Goal: Task Accomplishment & Management: Manage account settings

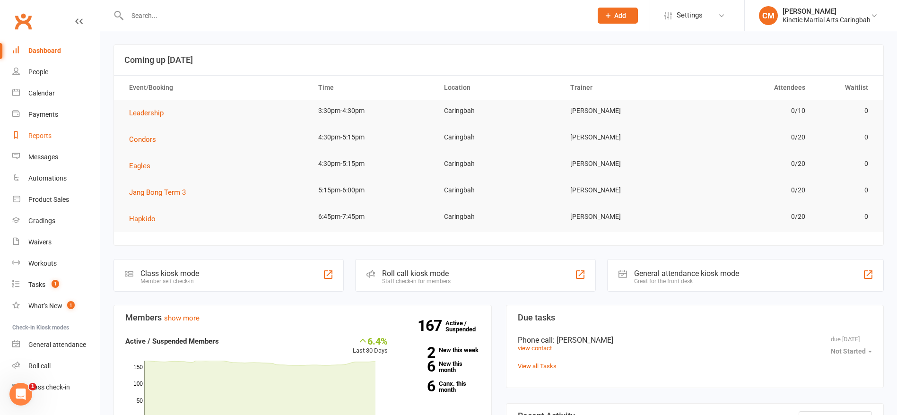
click at [48, 132] on div "Reports" at bounding box center [39, 136] width 23 height 8
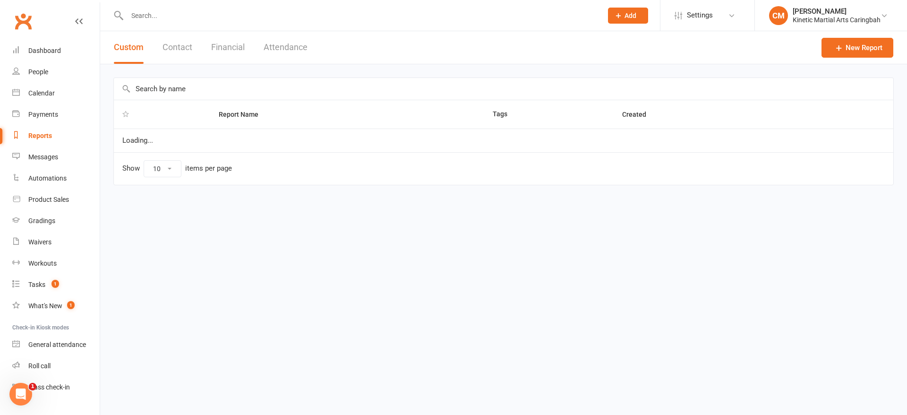
select select "100"
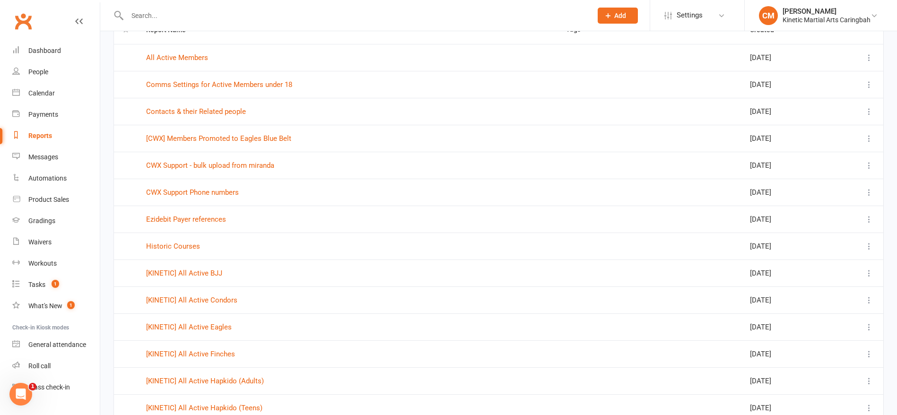
scroll to position [142, 0]
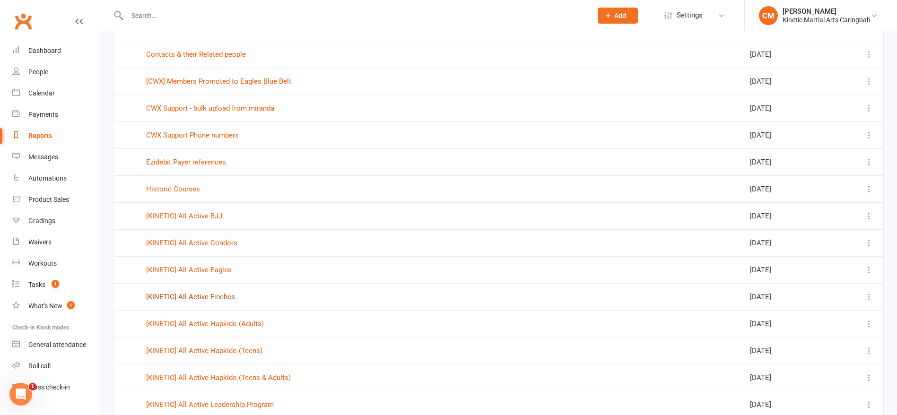
click at [219, 299] on link "[KINETIC] All Active Finches" at bounding box center [190, 297] width 89 height 9
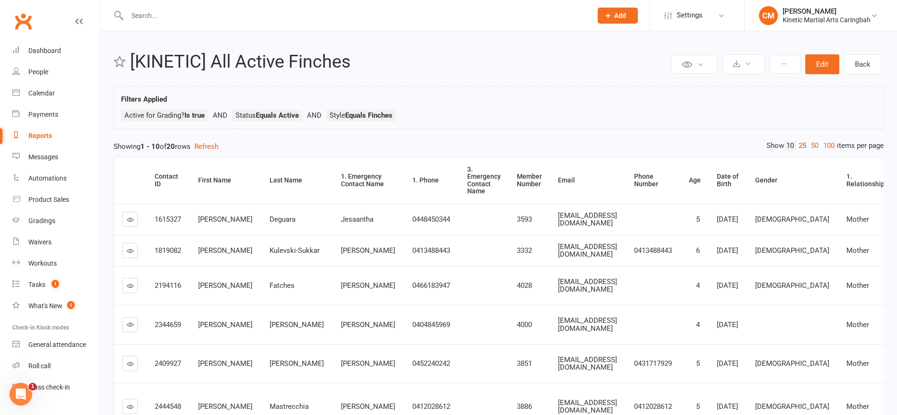
click at [799, 147] on link "25" at bounding box center [802, 146] width 12 height 10
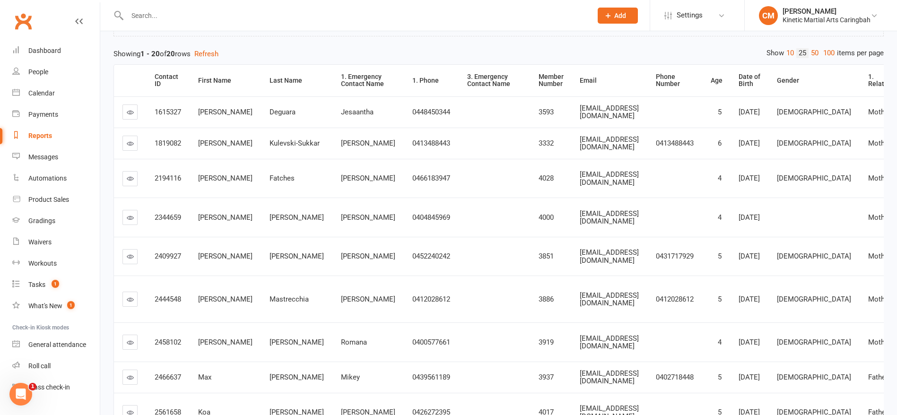
scroll to position [71, 0]
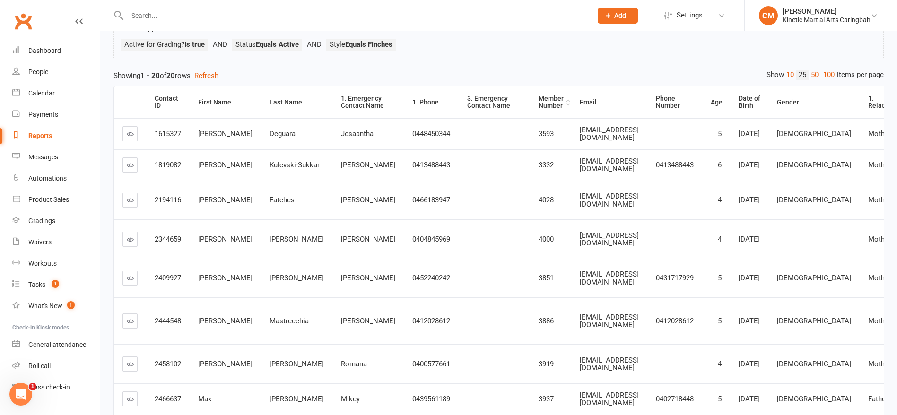
click at [538, 108] on div "Member Number" at bounding box center [550, 102] width 25 height 15
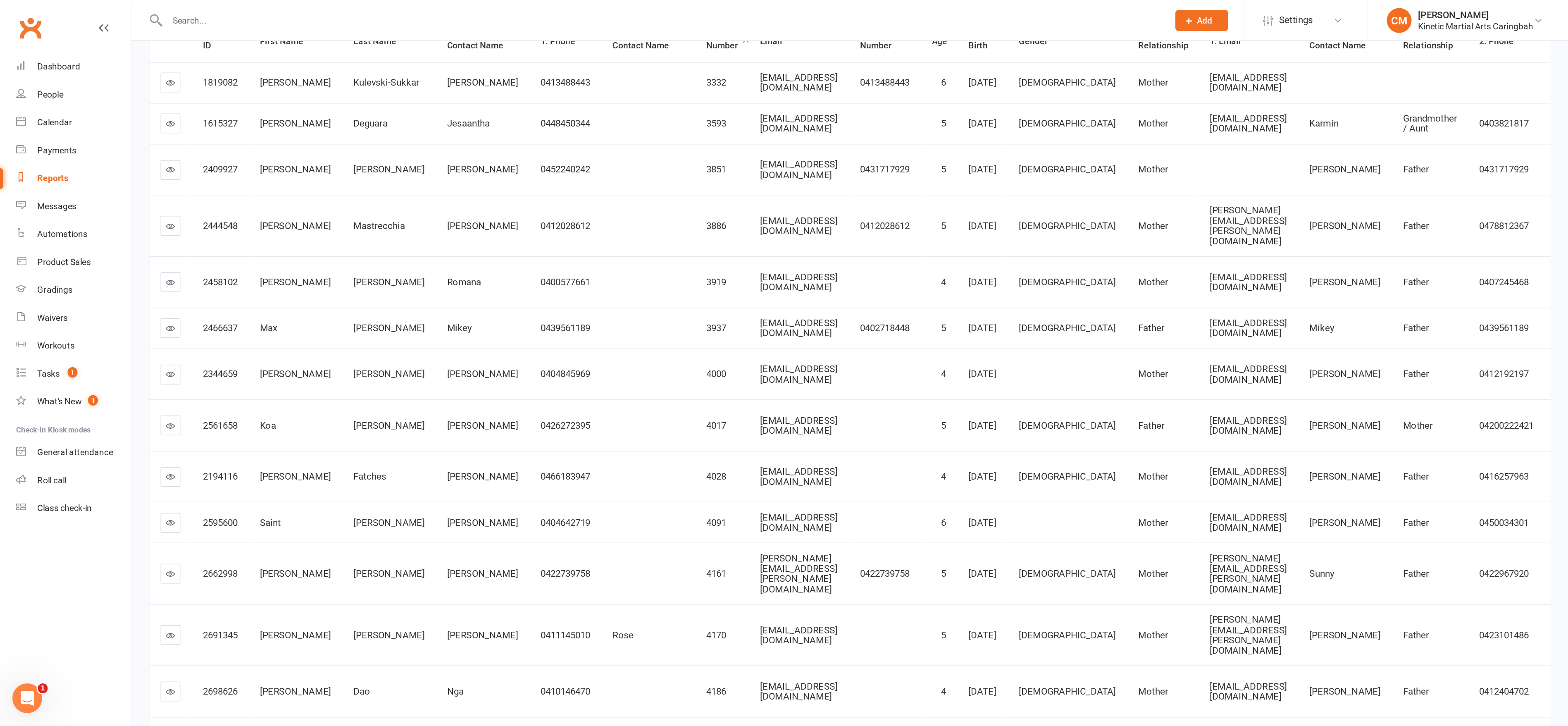
scroll to position [45, 0]
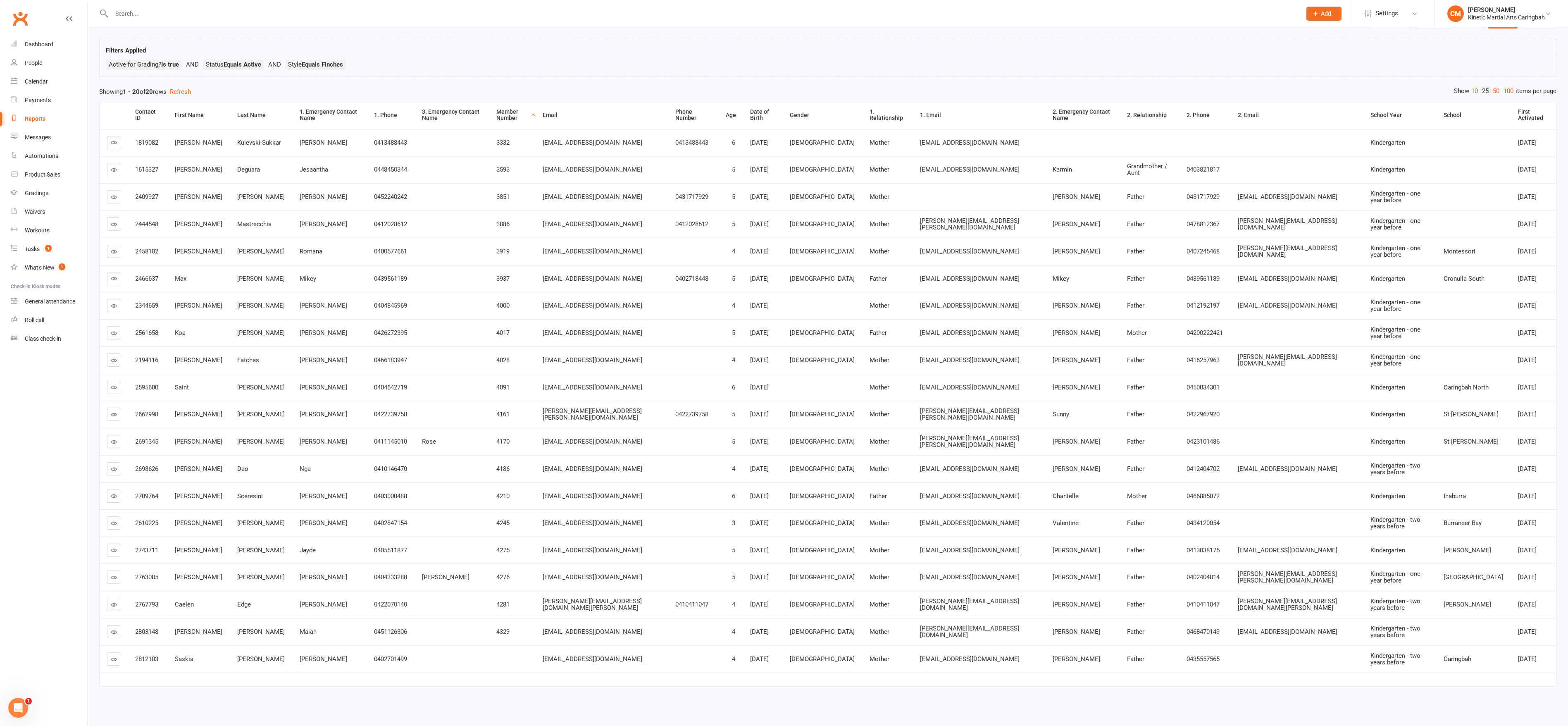
click at [113, 166] on icon at bounding box center [114, 169] width 6 height 6
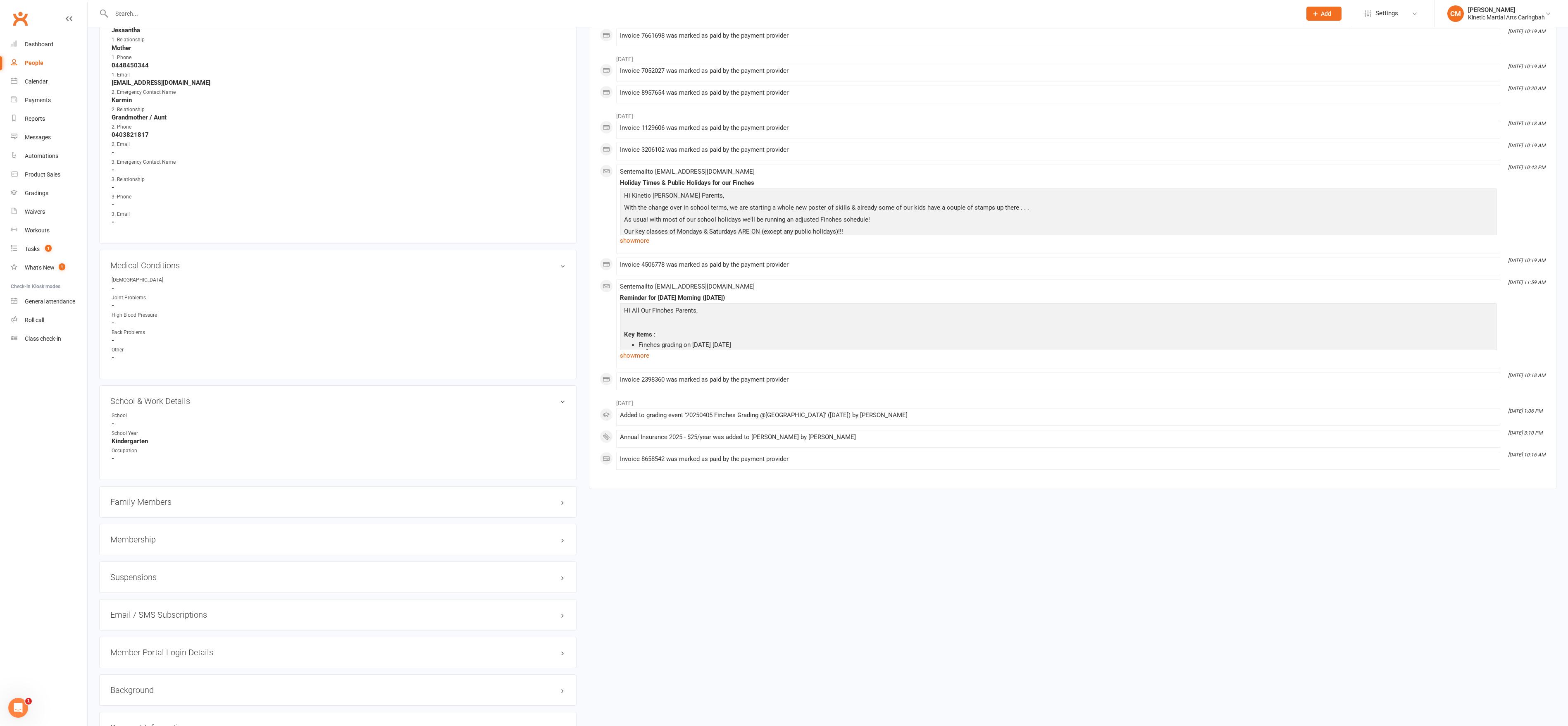
scroll to position [744, 0]
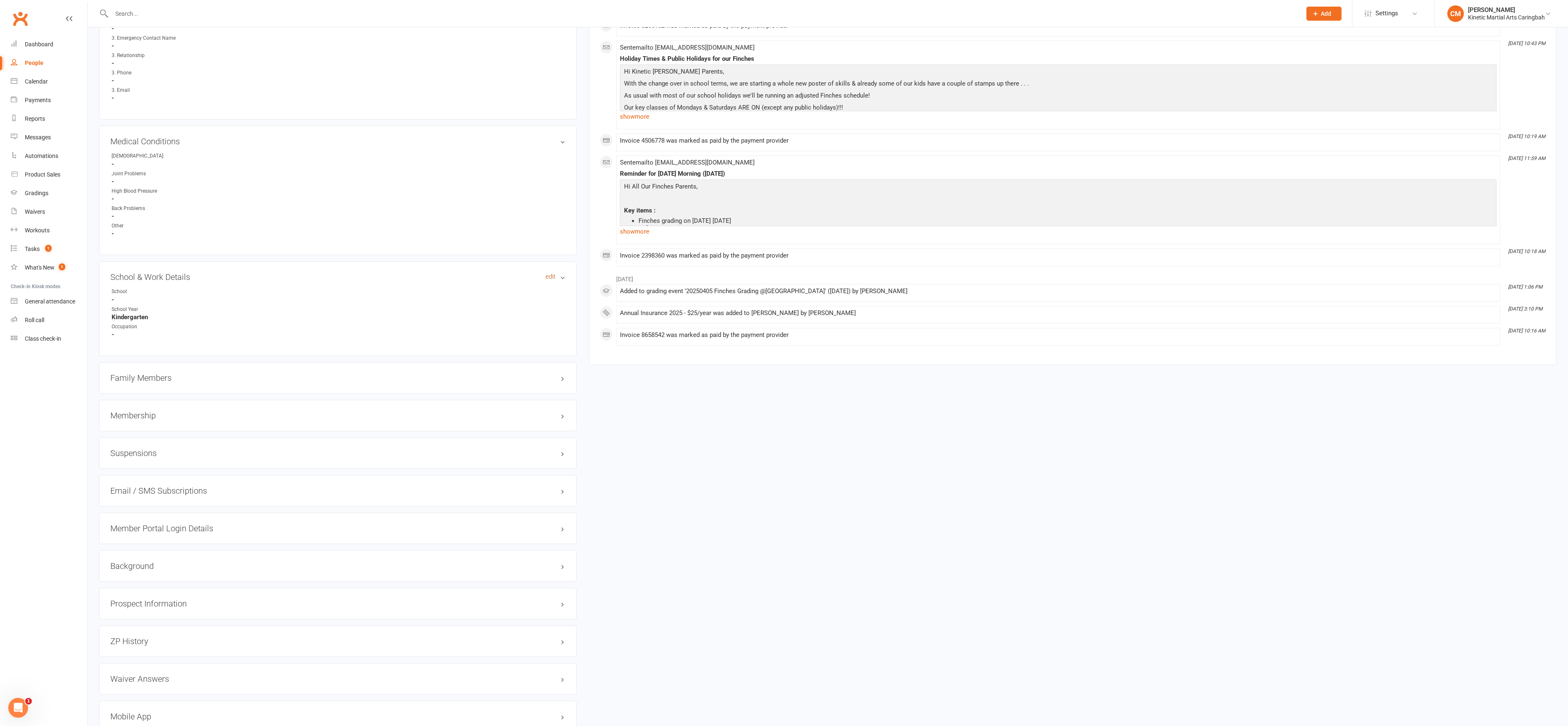
click at [550, 280] on link "edit" at bounding box center [550, 276] width 10 height 7
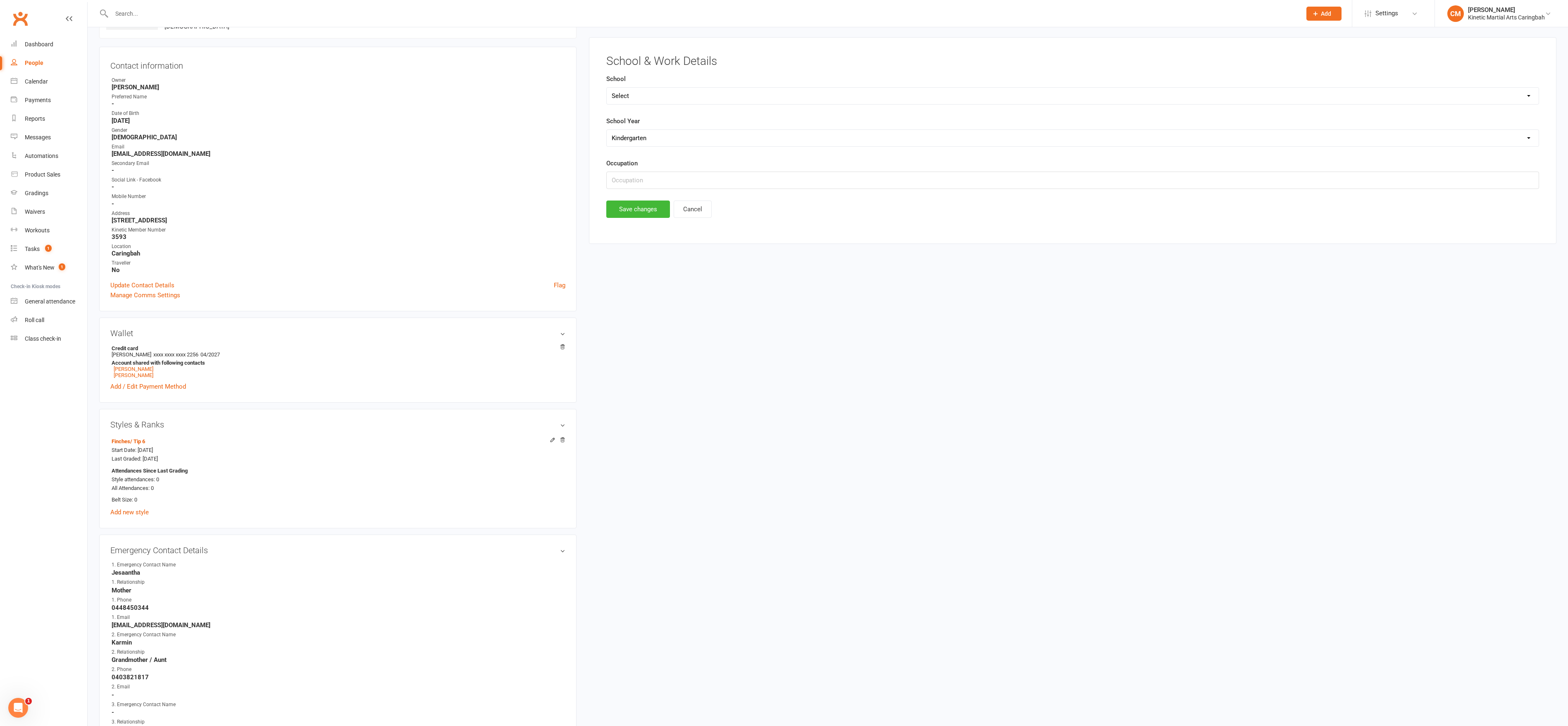
scroll to position [74, 0]
click at [782, 153] on form "School Select [PERSON_NAME][GEOGRAPHIC_DATA] [GEOGRAPHIC_DATA] [GEOGRAPHIC_DATA…" at bounding box center [1072, 134] width 933 height 115
click at [788, 144] on select "Select Pre-school/Day care Kindergarten - two years before Kindergarten - one y…" at bounding box center [1073, 141] width 932 height 17
select select "Kindergarten - one year before"
click at [608, 136] on select "Select Pre-school/Day care Kindergarten - two years before Kindergarten - one y…" at bounding box center [1073, 141] width 932 height 17
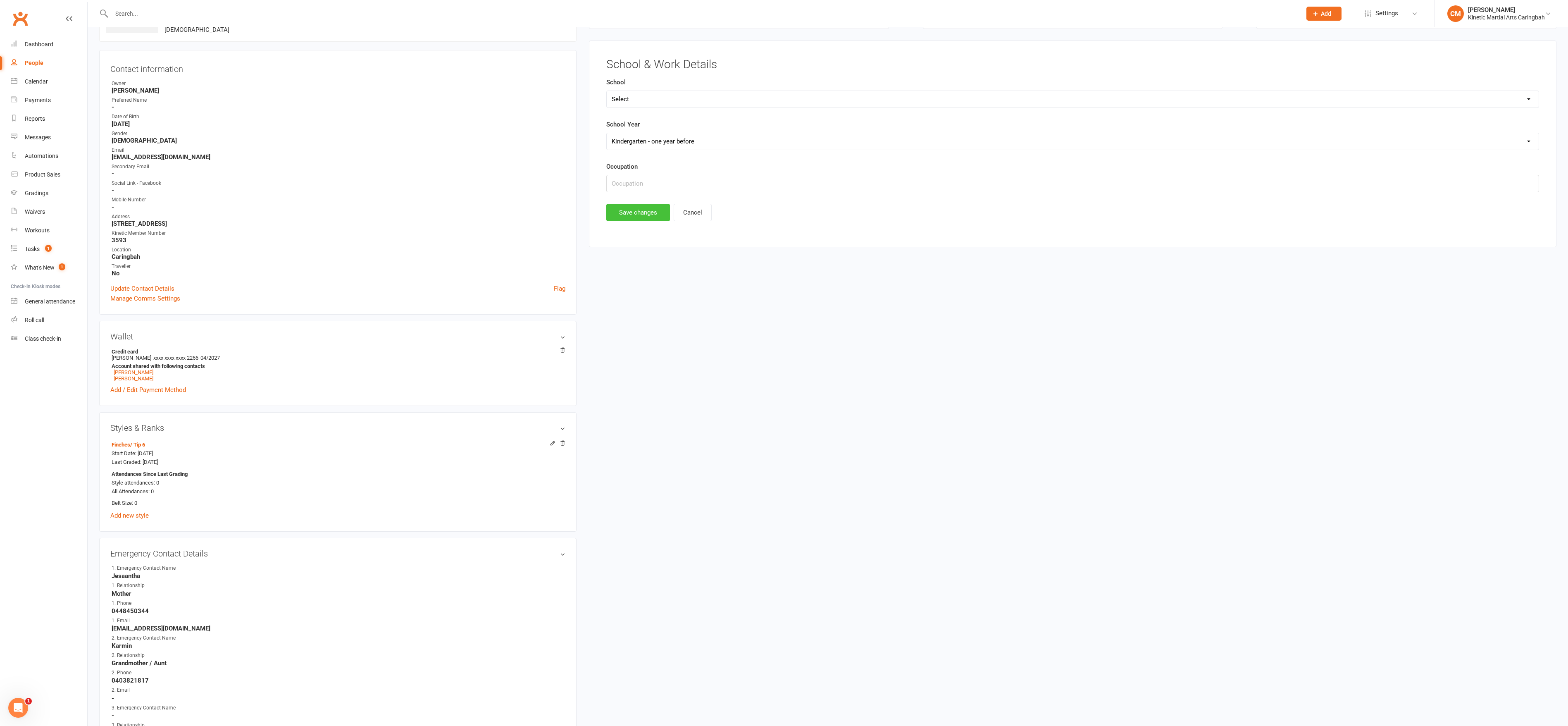
click at [652, 215] on button "Save changes" at bounding box center [638, 213] width 64 height 17
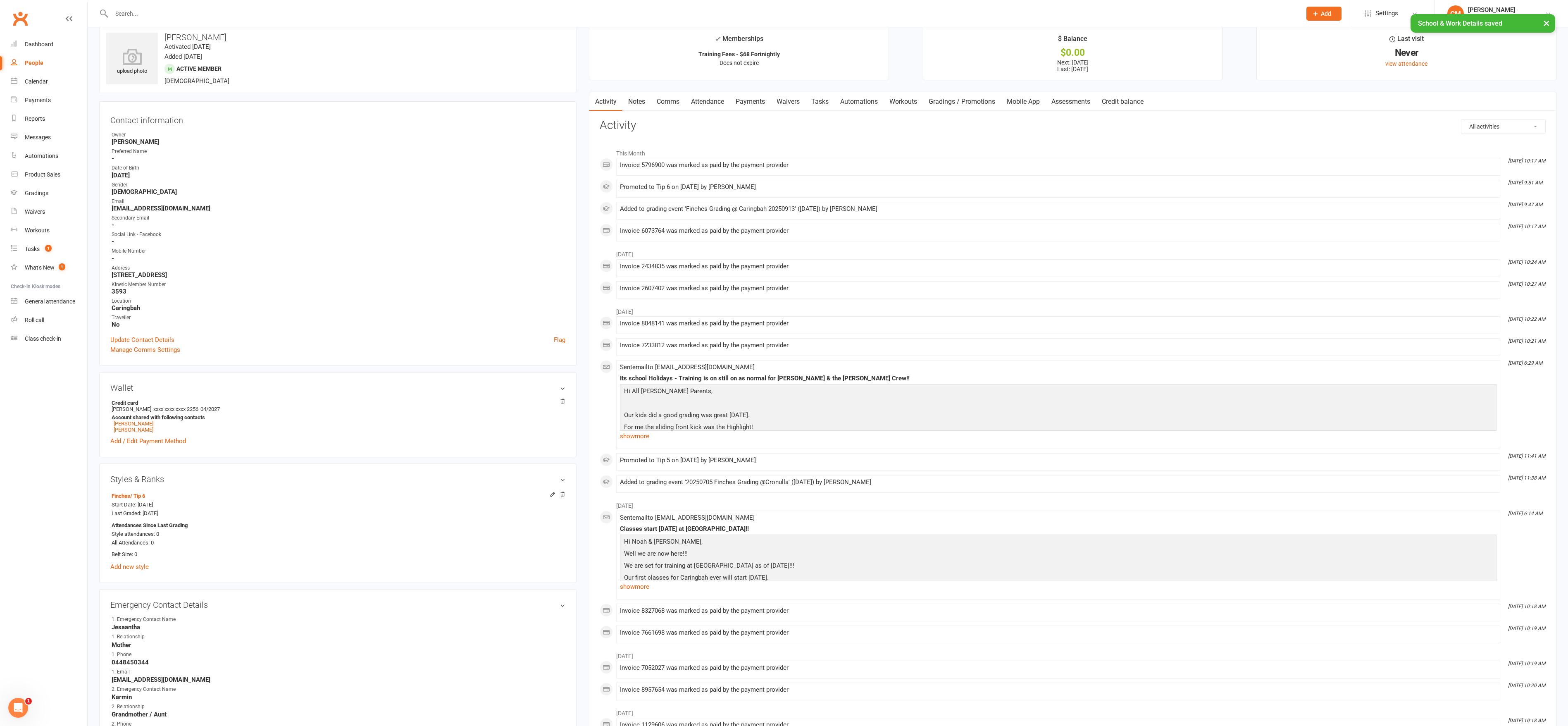
scroll to position [0, 0]
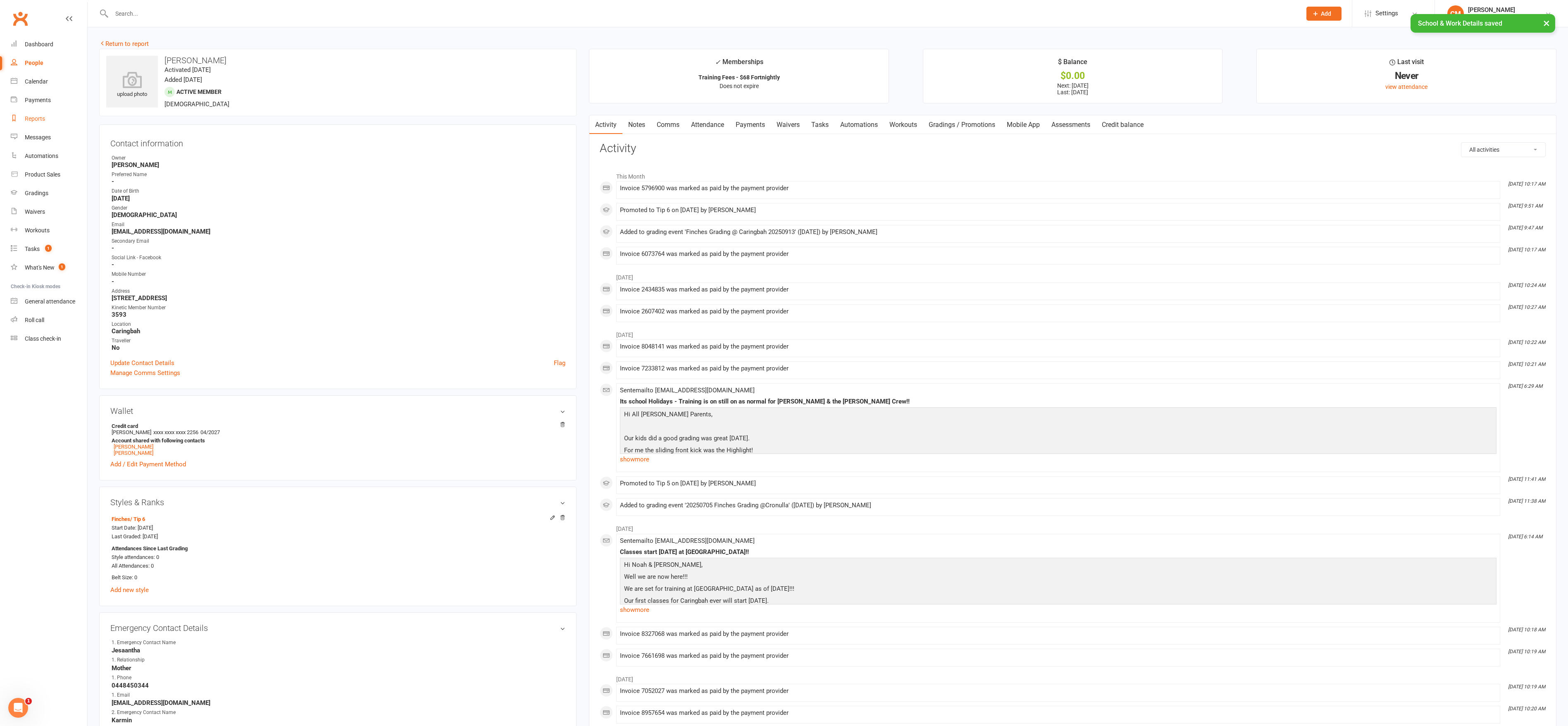
click at [31, 120] on div "Reports" at bounding box center [34, 119] width 20 height 7
select select "100"
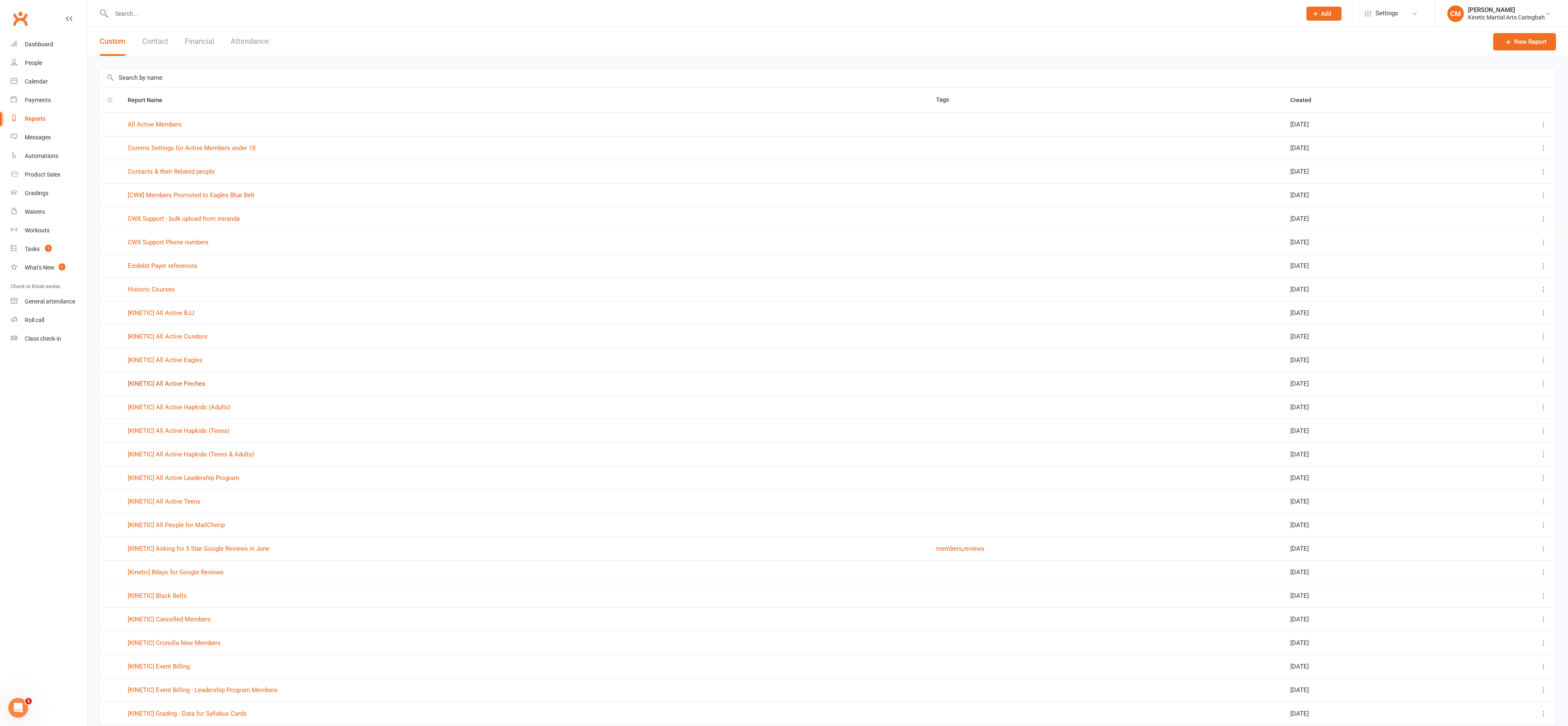
click at [192, 362] on link "[KINETIC] All Active Finches" at bounding box center [166, 383] width 78 height 8
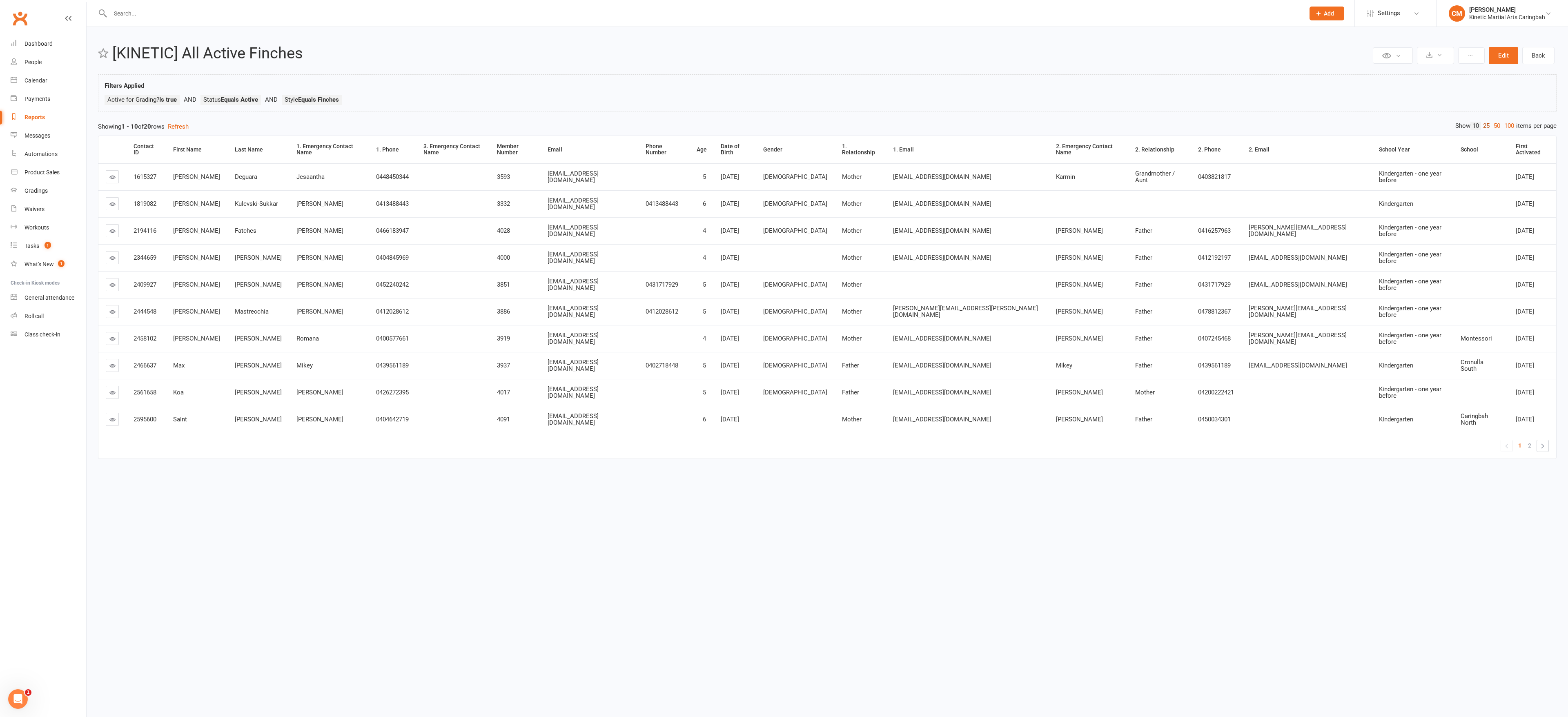
click at [784, 126] on link "25" at bounding box center [1486, 126] width 10 height 9
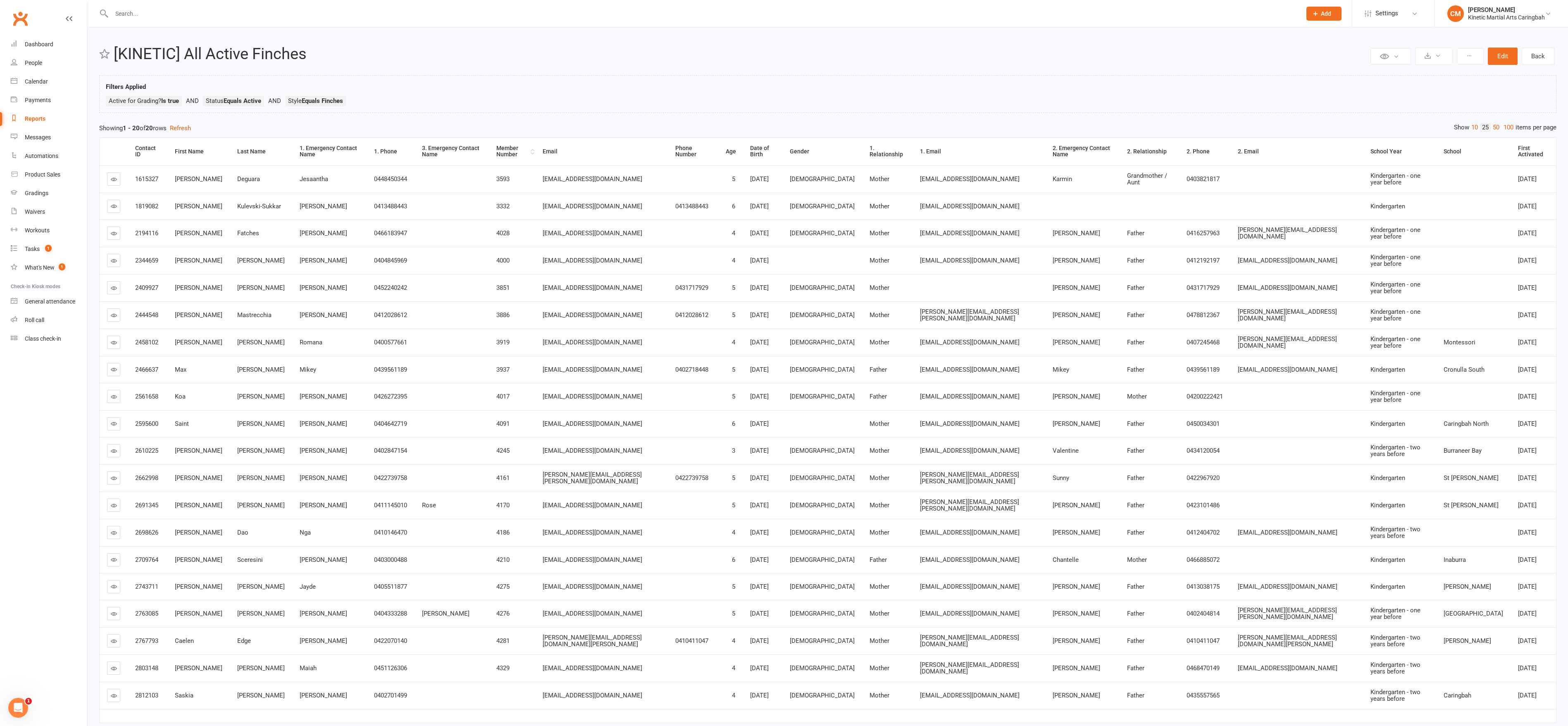
click at [520, 152] on div "Member Number" at bounding box center [512, 151] width 32 height 13
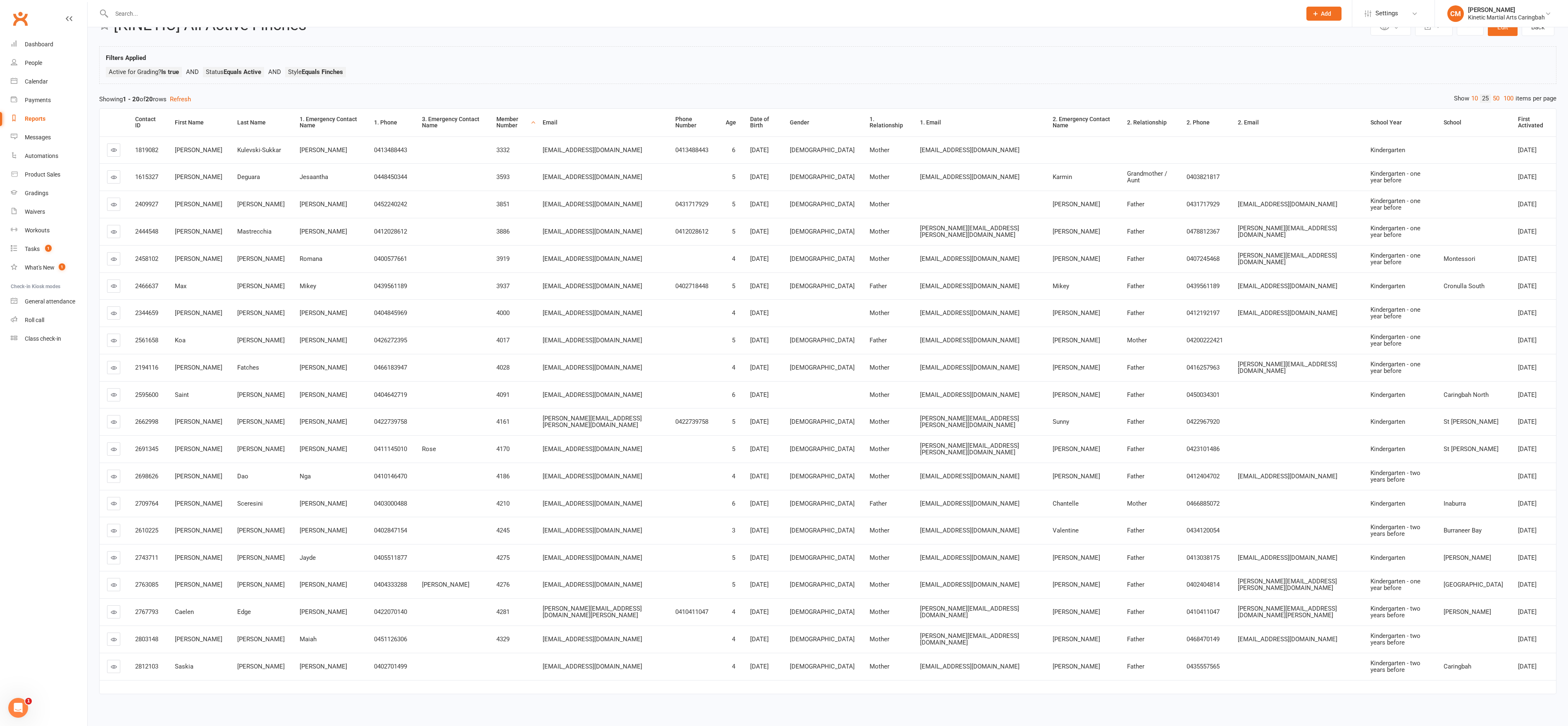
scroll to position [45, 0]
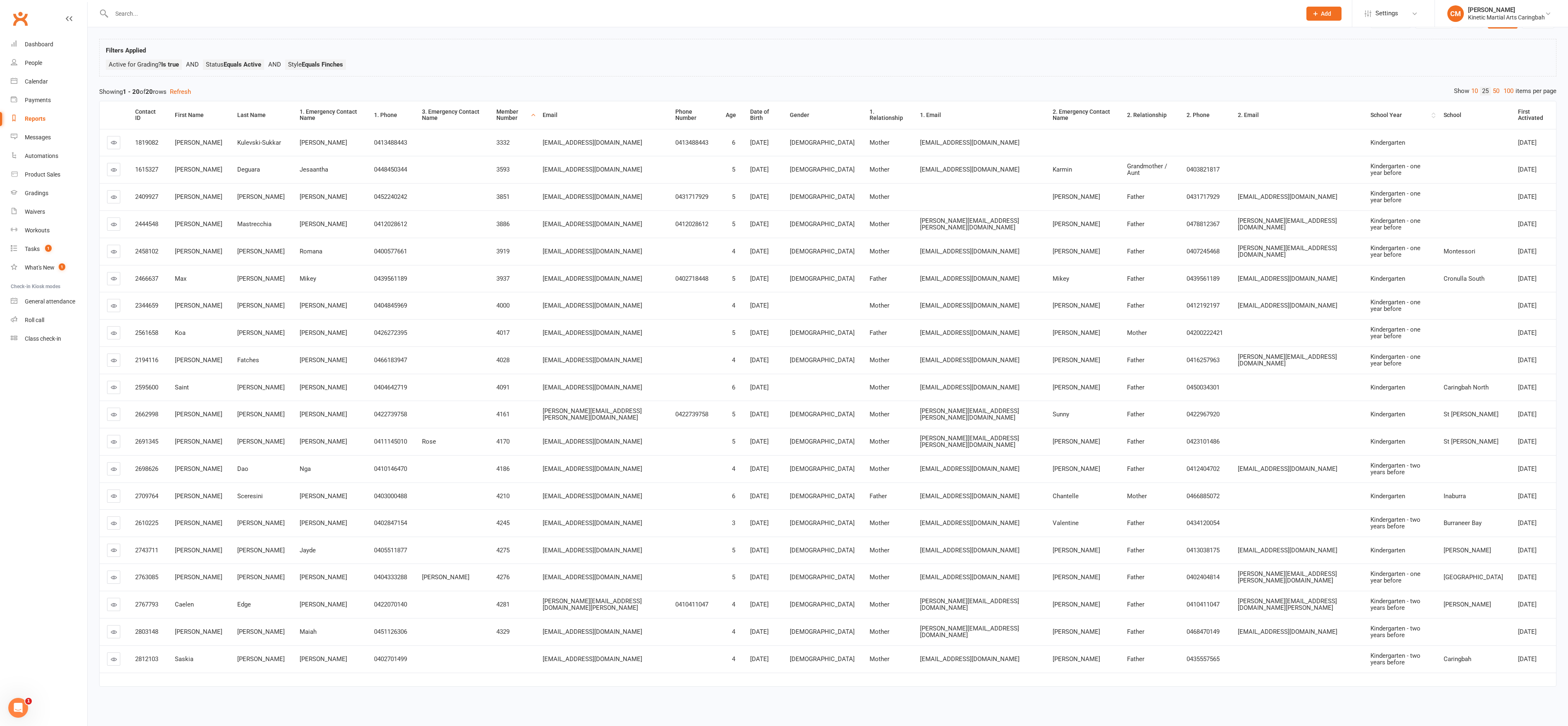
click at [793, 112] on div "School Year" at bounding box center [1400, 115] width 59 height 6
